Goal: Transaction & Acquisition: Purchase product/service

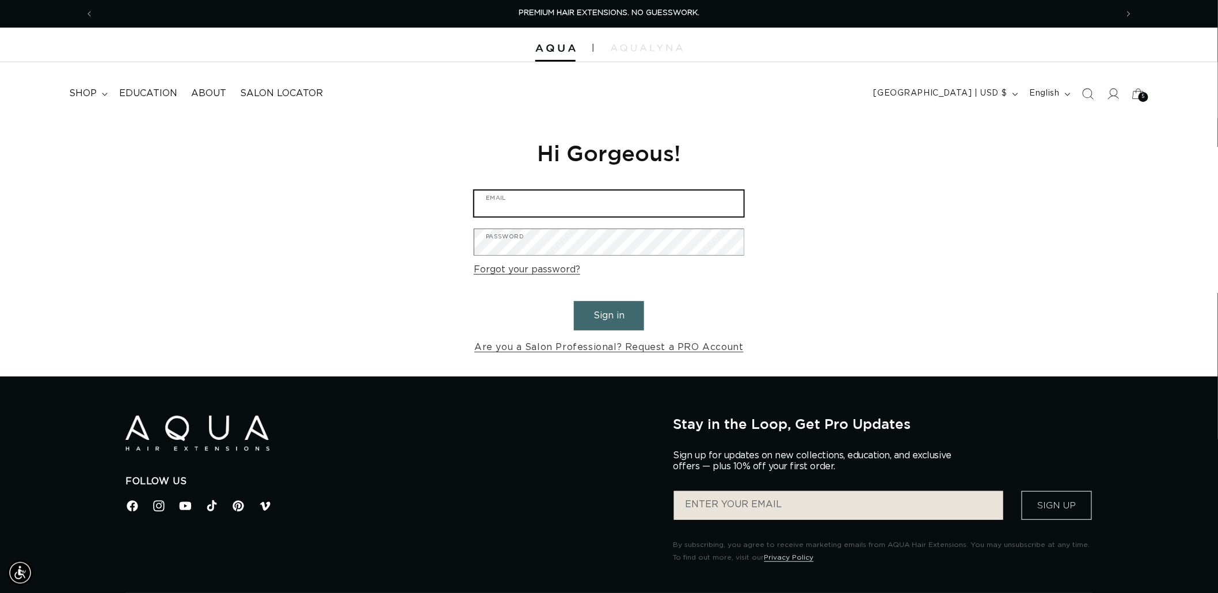
type input "graphics@pabeauty.com"
click at [595, 311] on button "Sign in" at bounding box center [609, 315] width 70 height 29
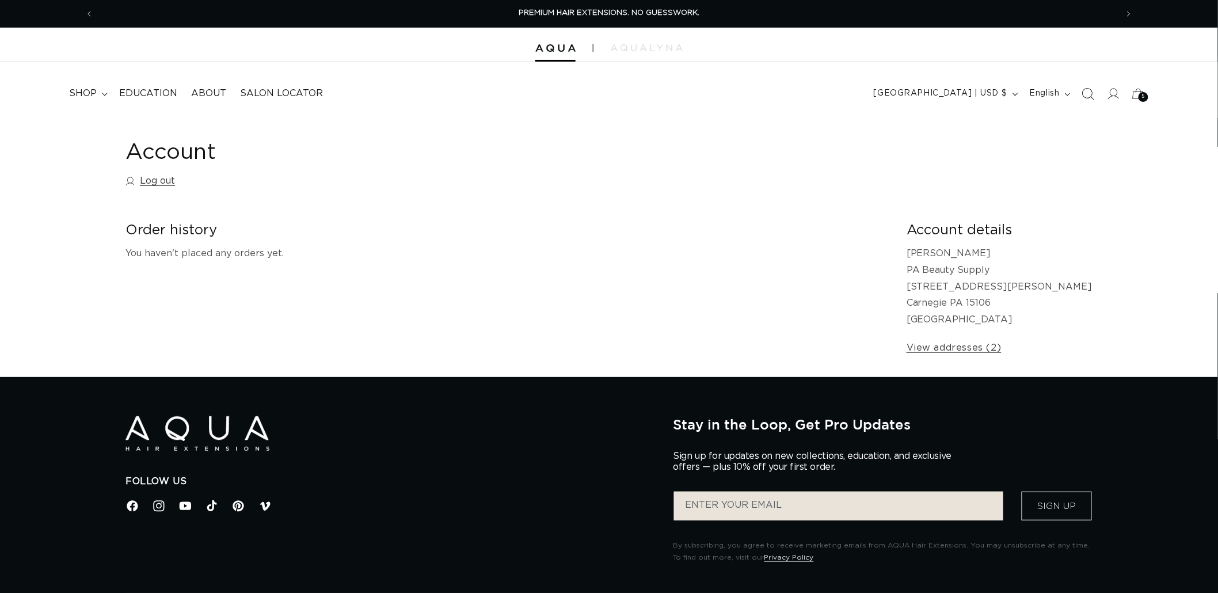
click at [1087, 98] on icon "Search" at bounding box center [1088, 94] width 12 height 12
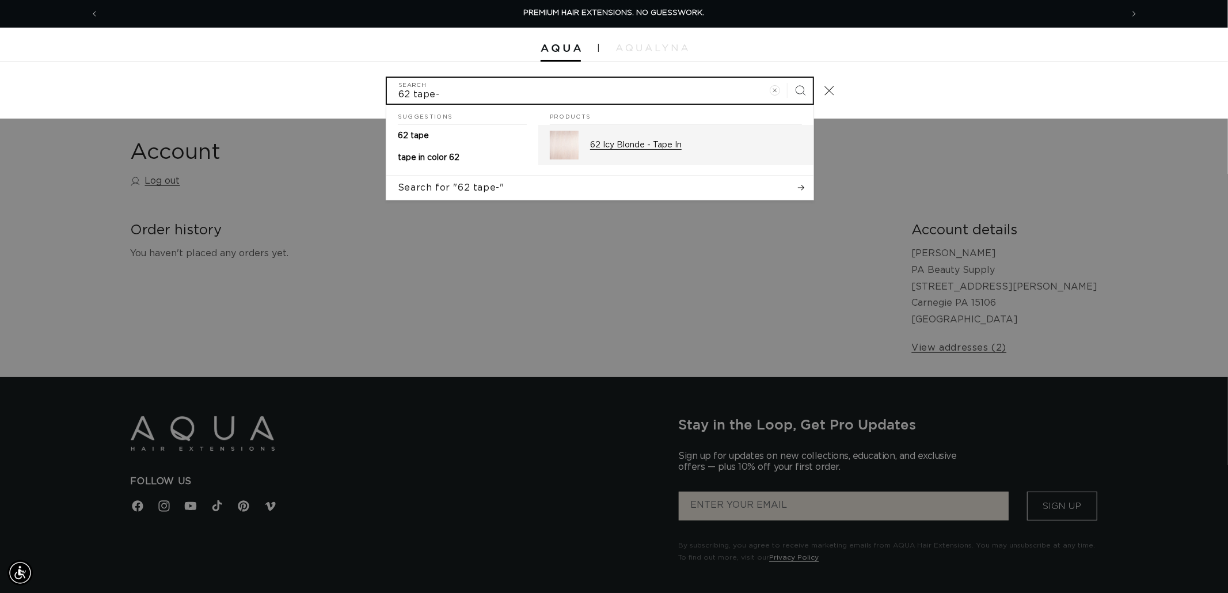
type input "62 tape-"
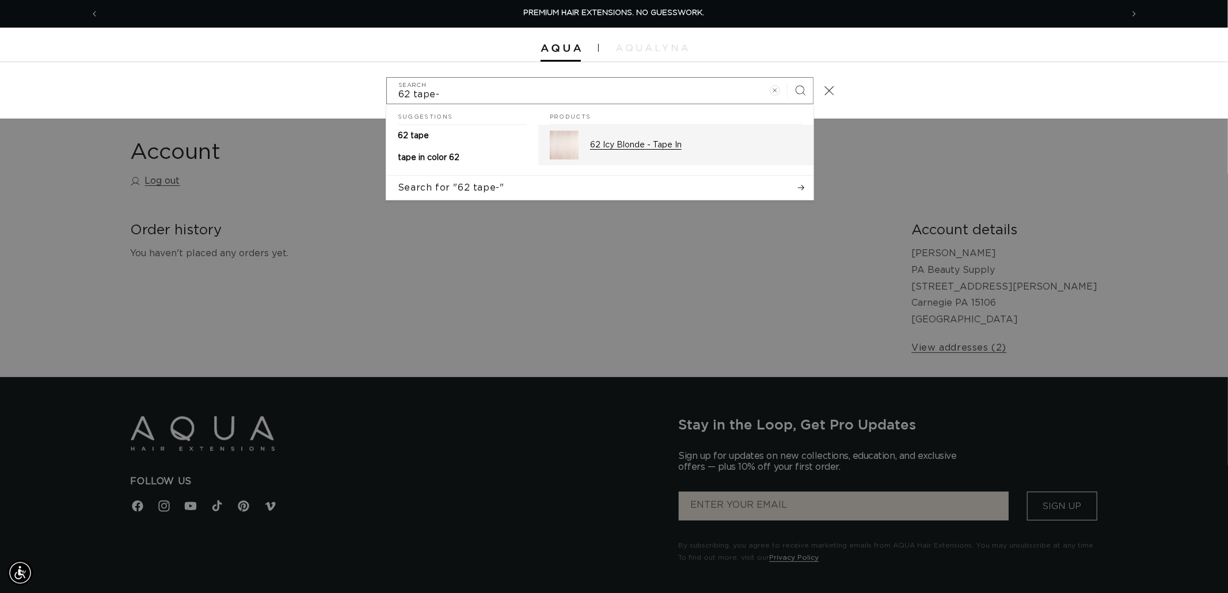
click at [632, 147] on p "62 Icy Blonde - Tape In" at bounding box center [696, 145] width 212 height 10
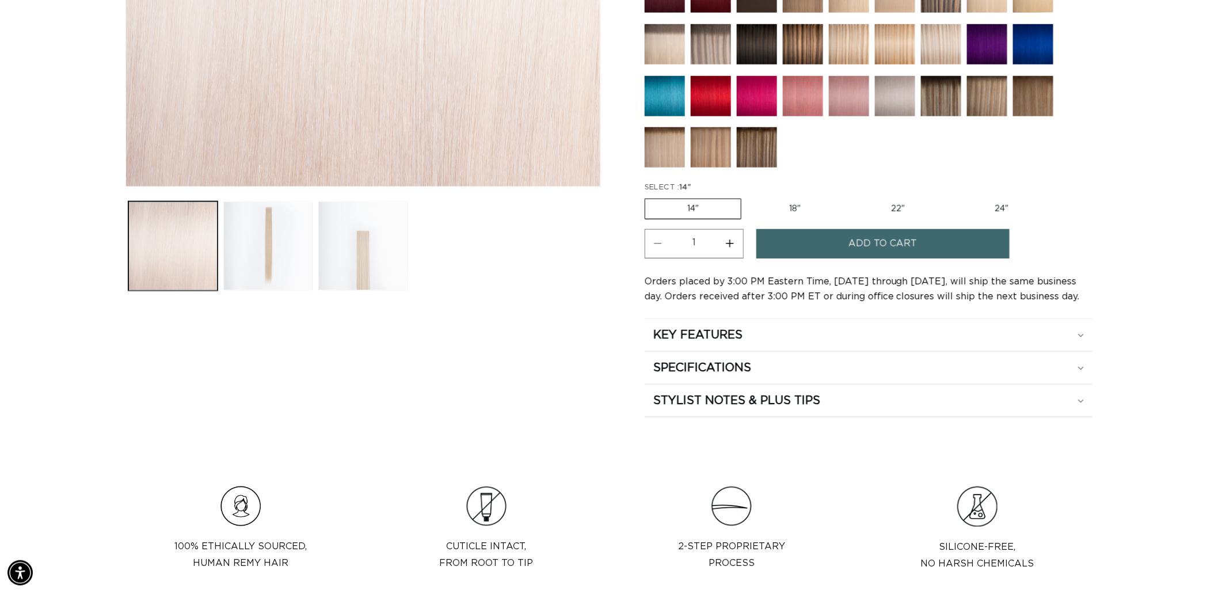
click at [1015, 206] on label "24" Variant sold out or unavailable" at bounding box center [1002, 209] width 98 height 20
click at [953, 197] on input "24" Variant sold out or unavailable" at bounding box center [953, 196] width 1 height 1
radio input "true"
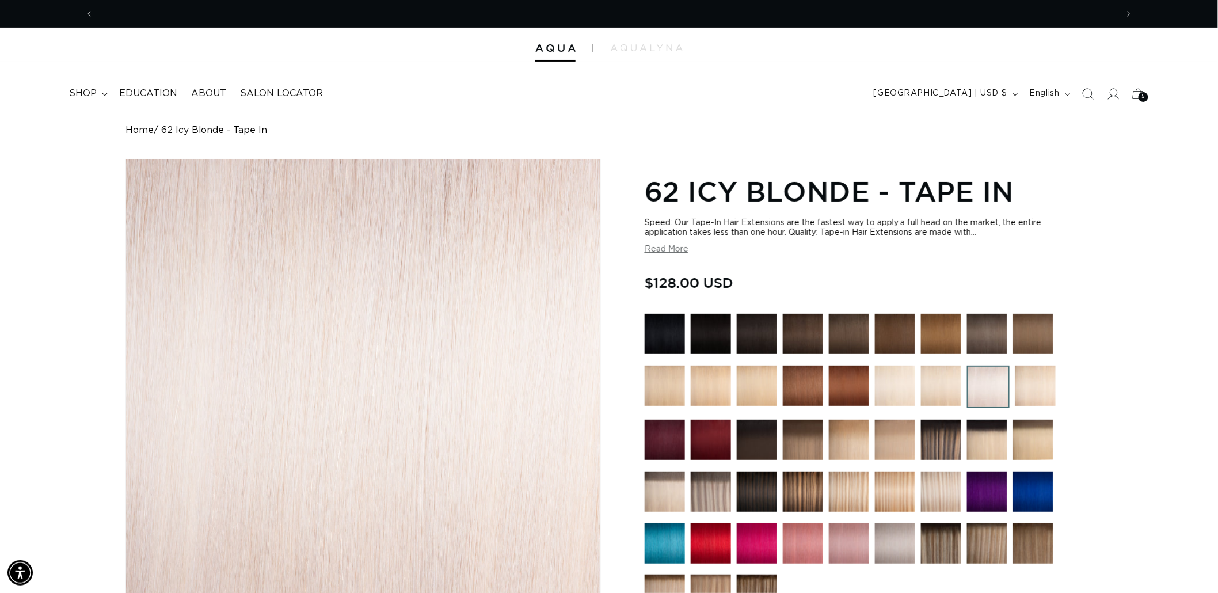
scroll to position [0, 2047]
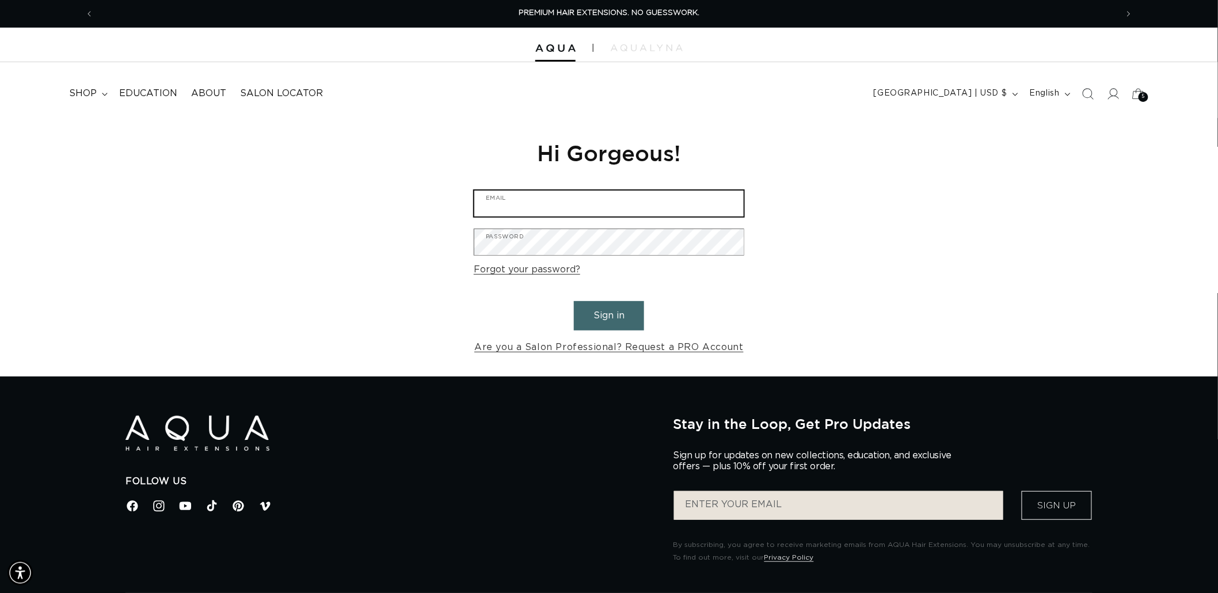
type input "graphics@pabeauty.com"
click at [625, 317] on button "Sign in" at bounding box center [609, 315] width 70 height 29
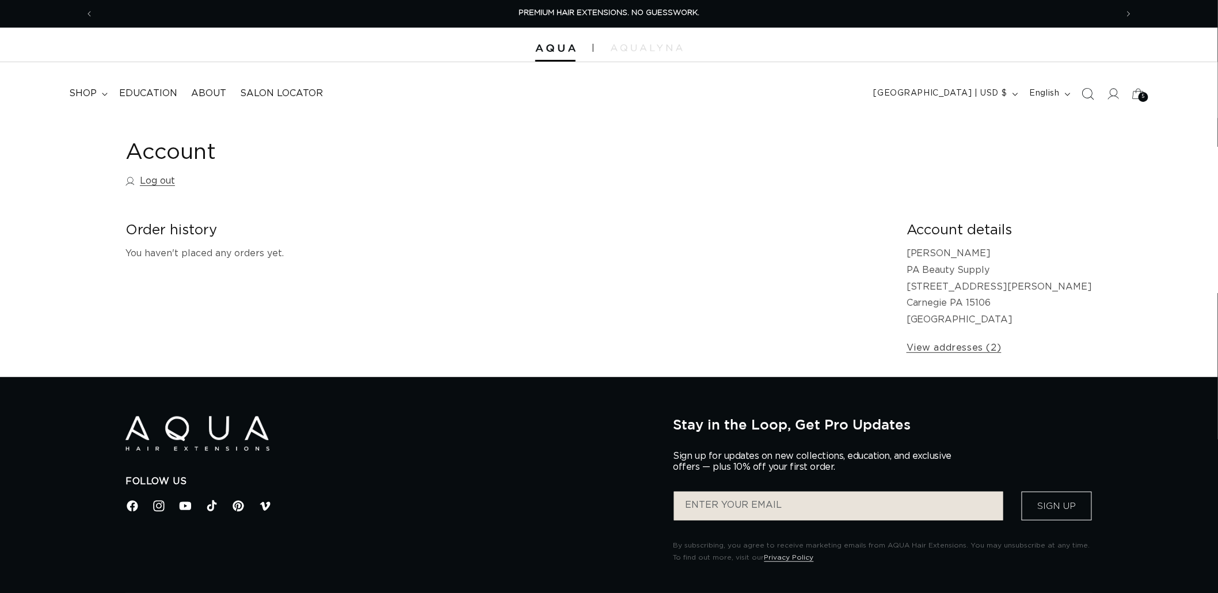
click at [1080, 91] on span "Search" at bounding box center [1087, 93] width 25 height 25
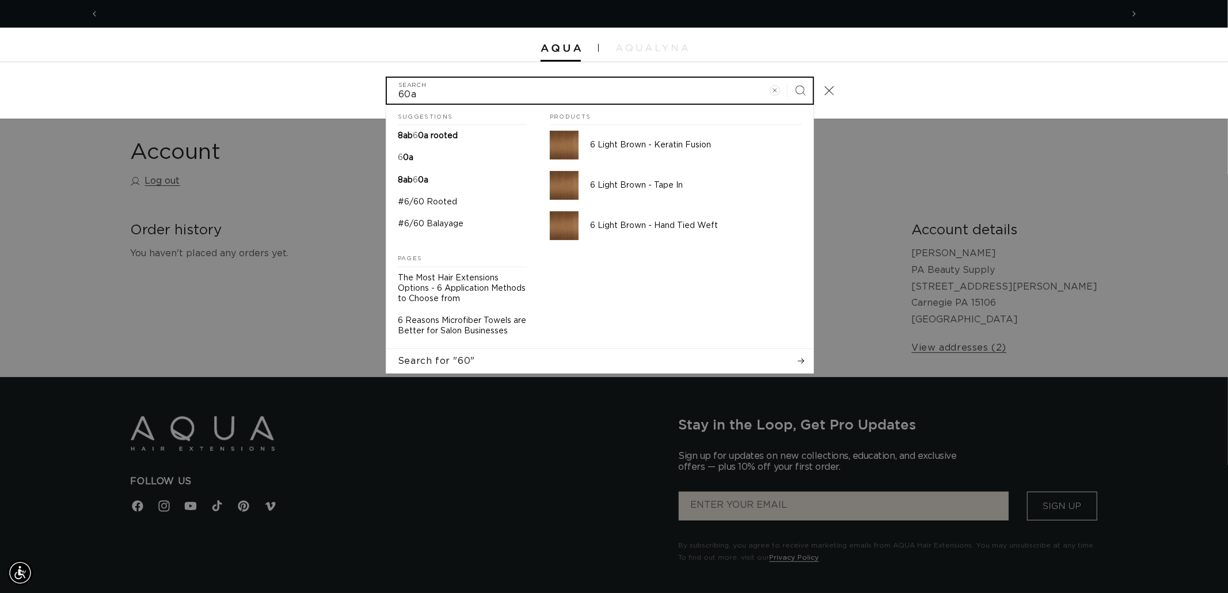
scroll to position [0, 1023]
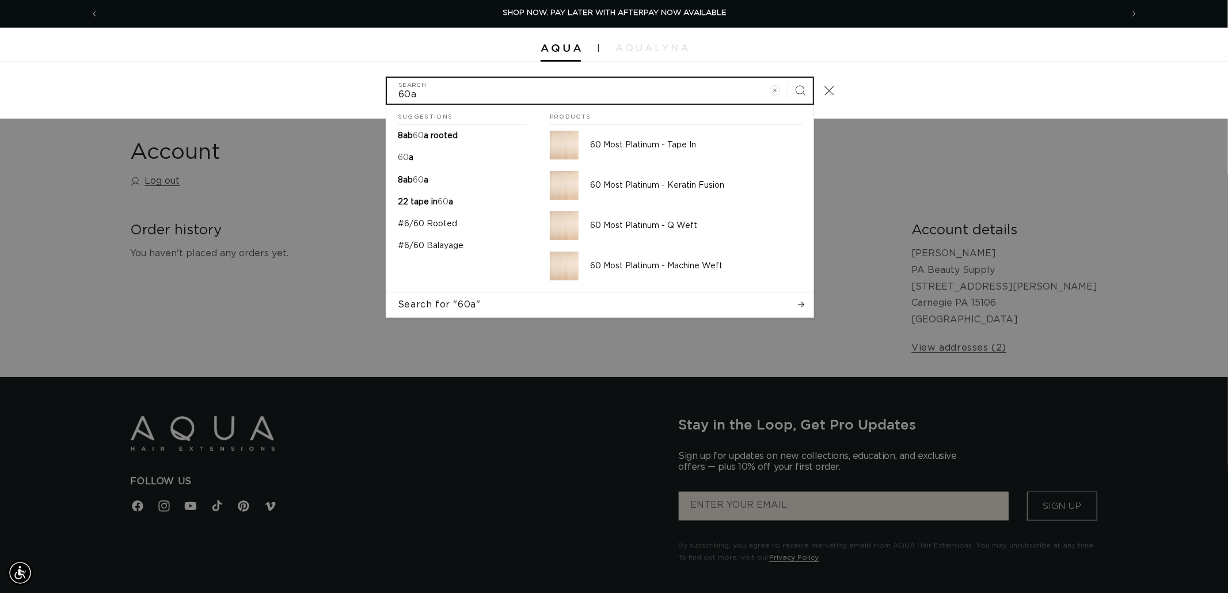
type input "60a"
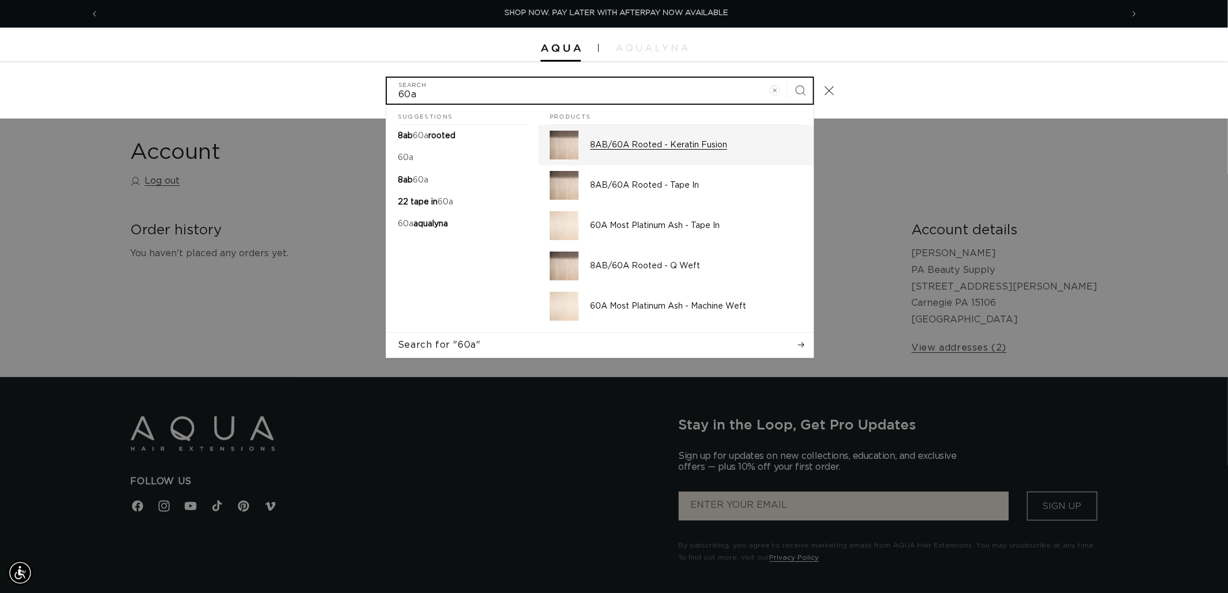
scroll to position [0, 2047]
